Goal: Task Accomplishment & Management: Use online tool/utility

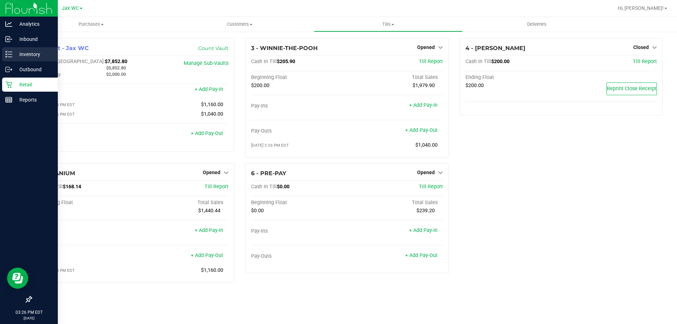
click at [29, 54] on p "Inventory" at bounding box center [33, 54] width 42 height 8
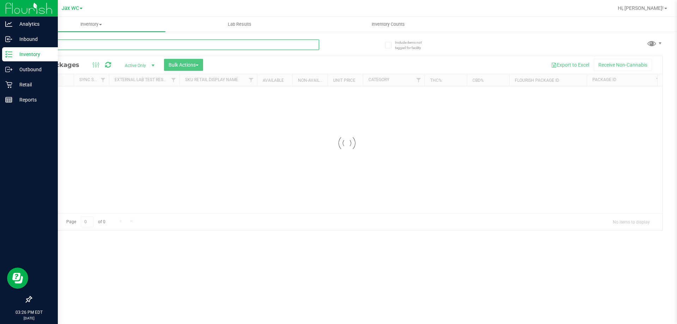
click at [122, 45] on input "text" at bounding box center [175, 44] width 288 height 11
type input "milk"
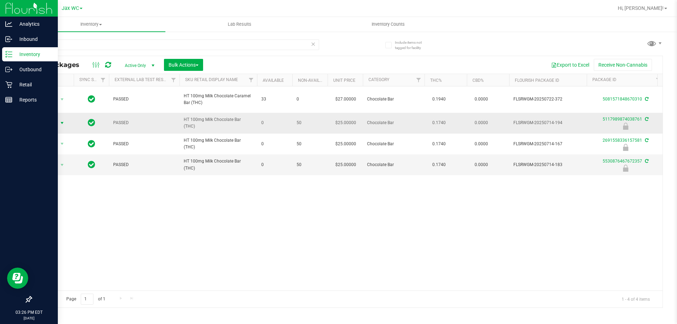
click at [60, 119] on span "select" at bounding box center [62, 123] width 9 height 10
click at [75, 176] on li "Print package label" at bounding box center [61, 176] width 45 height 11
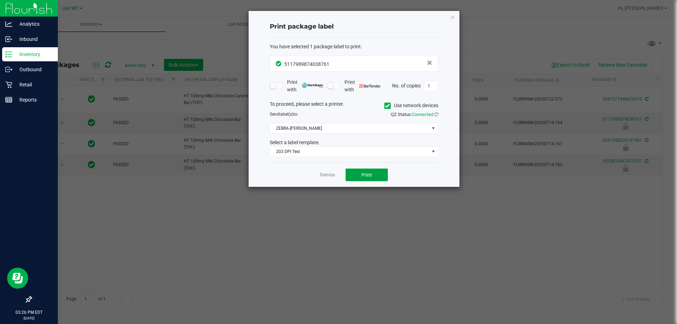
click at [386, 170] on button "Print" at bounding box center [367, 175] width 42 height 13
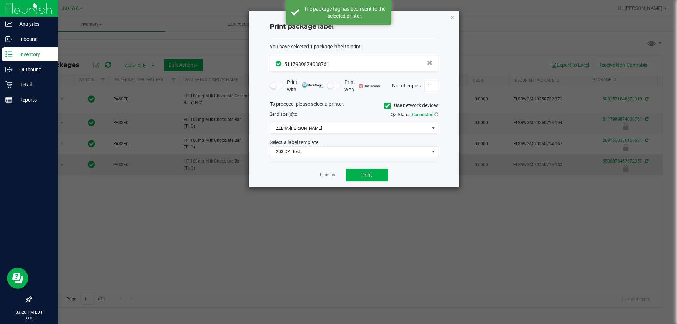
click at [327, 173] on link "Dismiss" at bounding box center [327, 175] width 15 height 6
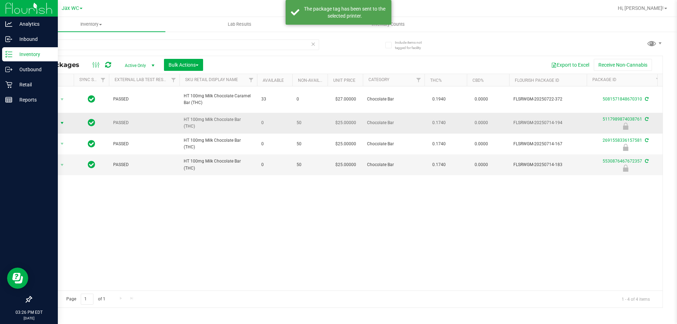
click at [47, 123] on span "Action" at bounding box center [47, 123] width 19 height 10
click at [61, 201] on li "Unlock package" at bounding box center [61, 206] width 45 height 11
